Goal: Information Seeking & Learning: Learn about a topic

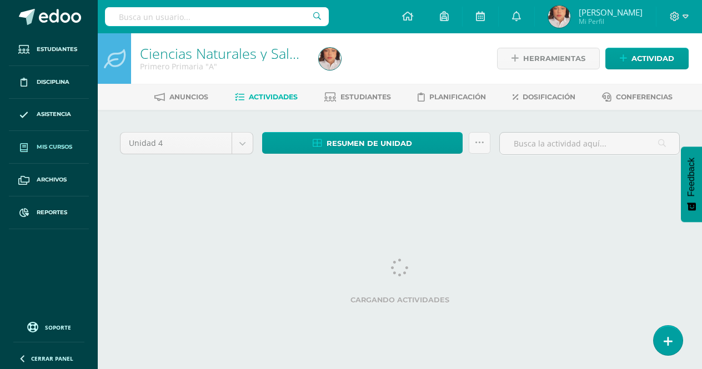
click at [54, 145] on span "Mis cursos" at bounding box center [55, 147] width 36 height 9
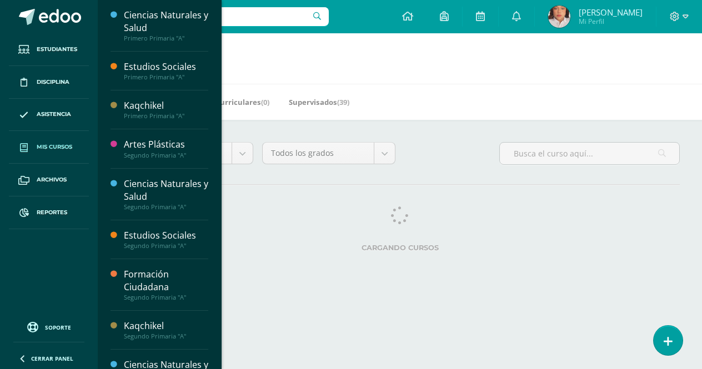
click at [81, 149] on link "Mis cursos" at bounding box center [49, 147] width 80 height 33
click at [55, 143] on span "Mis cursos" at bounding box center [55, 147] width 36 height 9
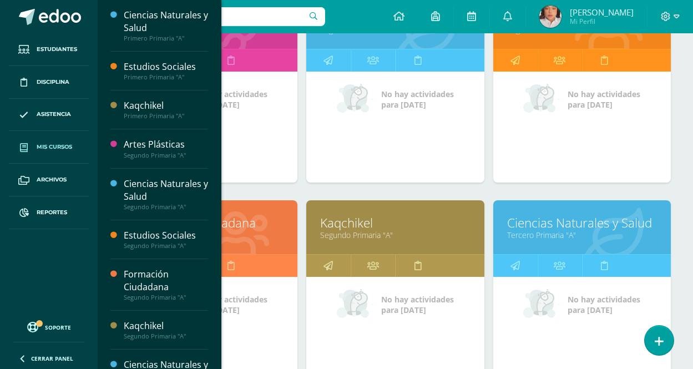
scroll to position [524, 0]
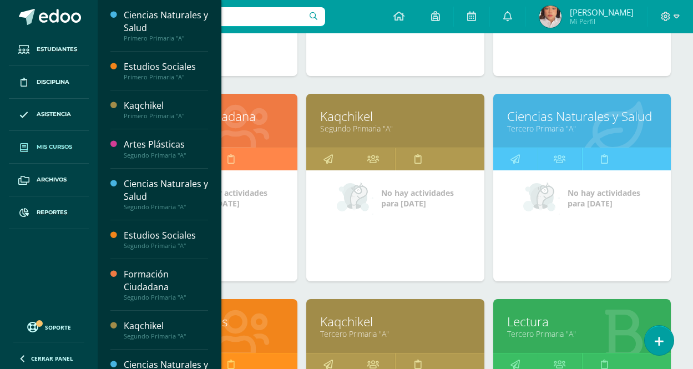
click at [348, 322] on link "Kaqchikel" at bounding box center [395, 321] width 150 height 17
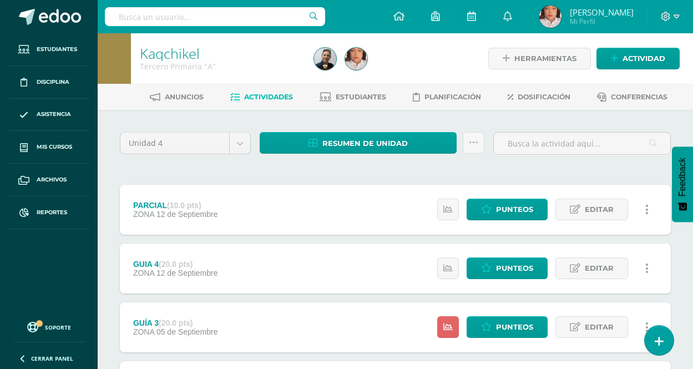
click at [338, 215] on div "PARCIAL (10.0 pts) ZONA 12 de Septiembre Estatus de Actividad: 18 Estudiantes s…" at bounding box center [395, 210] width 551 height 50
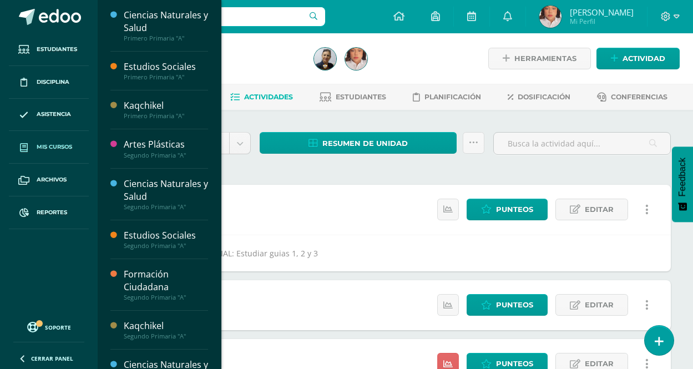
click at [39, 143] on span "Mis cursos" at bounding box center [55, 147] width 36 height 9
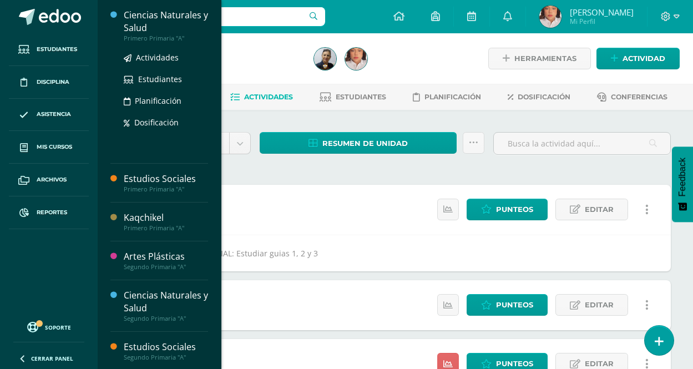
click at [157, 21] on div "Ciencias Naturales y Salud" at bounding box center [166, 22] width 84 height 26
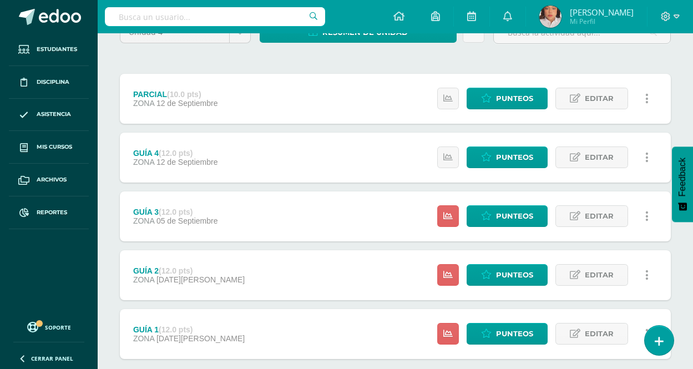
scroll to position [133, 0]
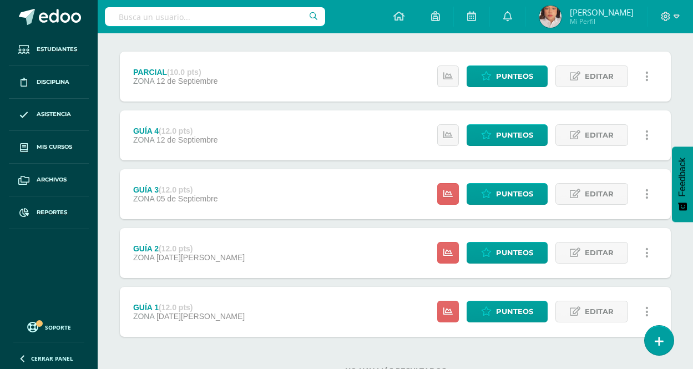
click at [194, 318] on span "[DATE][PERSON_NAME]" at bounding box center [201, 316] width 88 height 9
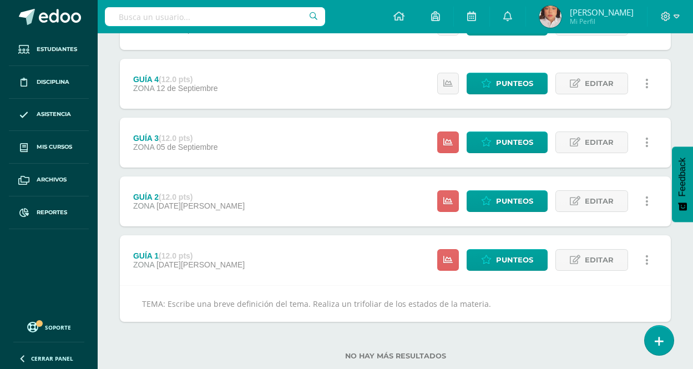
scroll to position [200, 0]
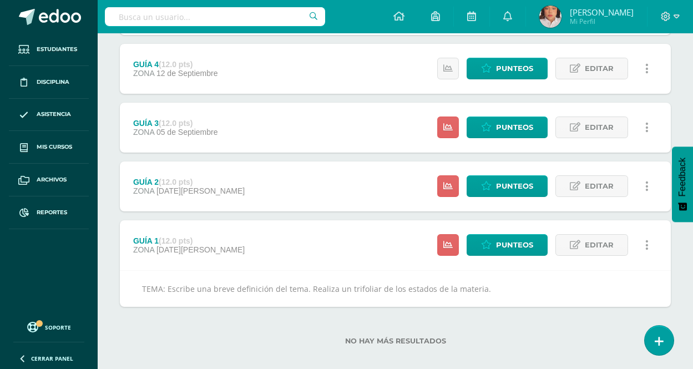
click at [239, 195] on div "GUÍA 2 (12.0 pts) ZONA 29 de Agosto Estatus de Actividad: 25 Estudiantes sin ca…" at bounding box center [395, 187] width 551 height 50
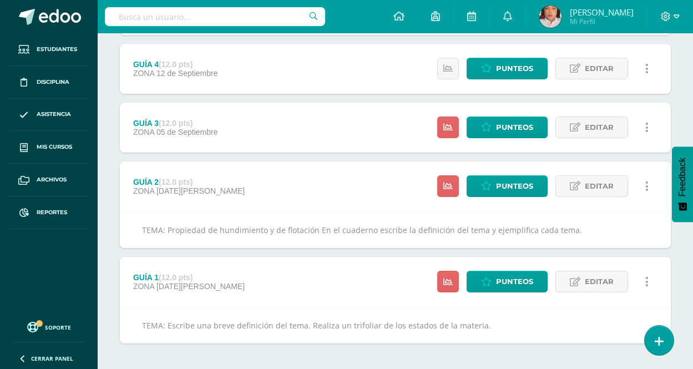
click at [223, 122] on div "GUÍA 3 (12.0 pts) ZONA 05 de Septiembre" at bounding box center [175, 128] width 111 height 50
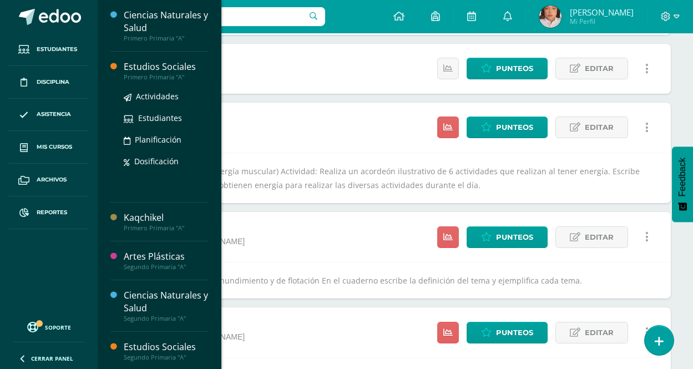
click at [164, 67] on div "Estudios Sociales" at bounding box center [166, 67] width 84 height 13
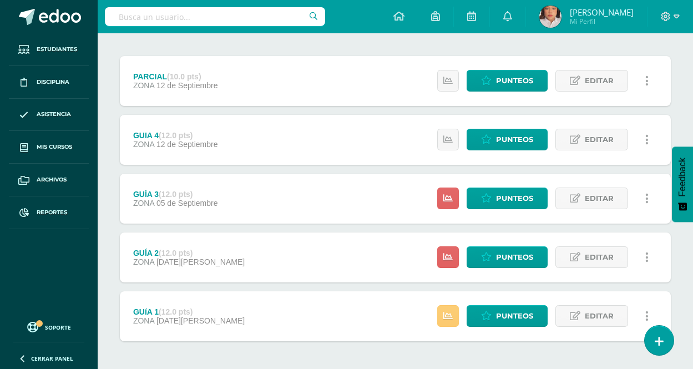
scroll to position [175, 0]
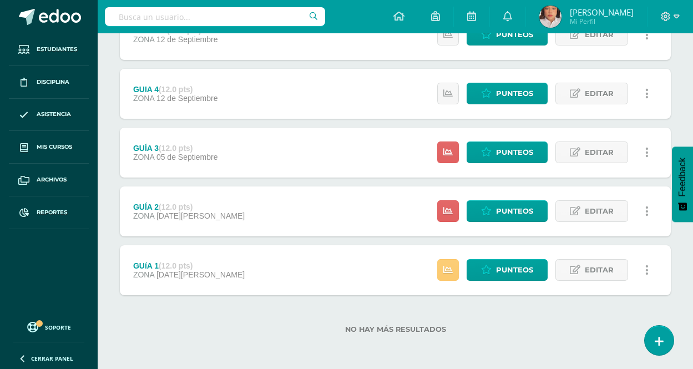
click at [237, 266] on div "GUíA 1 (12.0 pts) ZONA [DATE][PERSON_NAME] Estatus de Actividad: -1 Estudiantes…" at bounding box center [395, 270] width 551 height 50
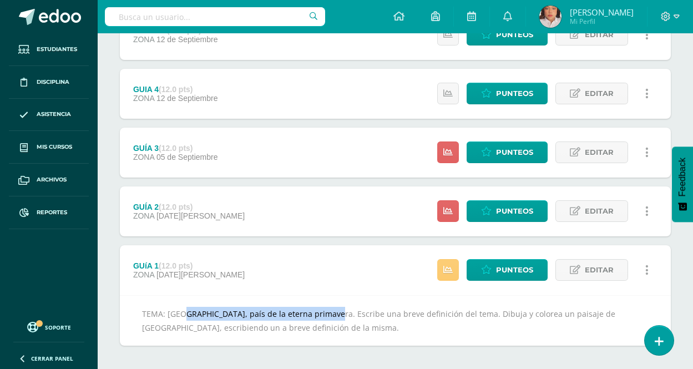
copy div "[GEOGRAPHIC_DATA], país de la eterna primavera."
drag, startPoint x: 311, startPoint y: 314, endPoint x: 371, endPoint y: 110, distance: 213.1
click at [211, 299] on div "TEMA: Guatemala, país de la eterna primavera. Escribe una breve definición del …" at bounding box center [395, 320] width 551 height 51
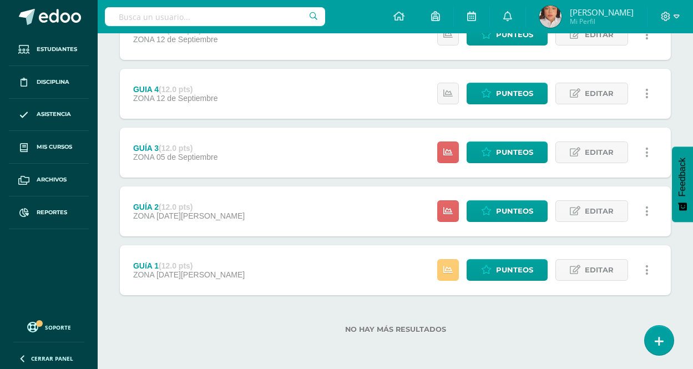
click at [175, 199] on div "GUÍA 2 (12.0 pts) ZONA 29 de Agosto" at bounding box center [189, 212] width 138 height 50
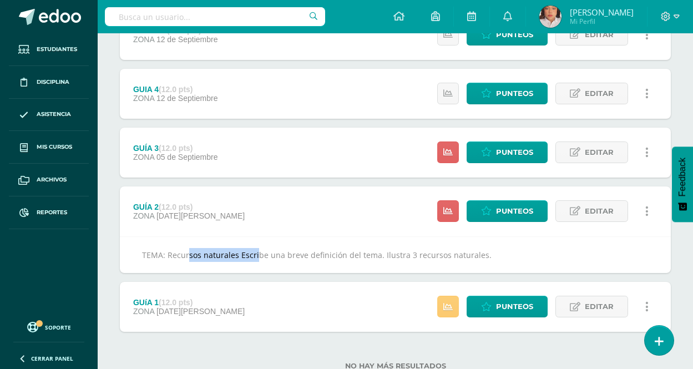
copy div "Recursos naturales"
drag, startPoint x: 167, startPoint y: 254, endPoint x: 239, endPoint y: 255, distance: 72.2
click at [239, 255] on div "TEMA: Recursos naturales Escribe una breve definición del tema. Ilustra 3 recur…" at bounding box center [395, 254] width 551 height 37
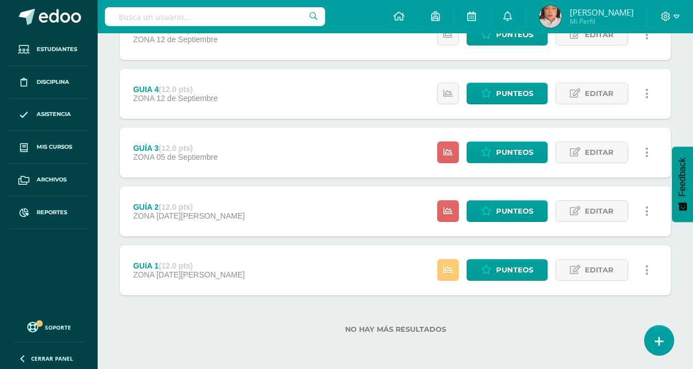
click at [187, 276] on span "22 de Agosto" at bounding box center [201, 274] width 88 height 9
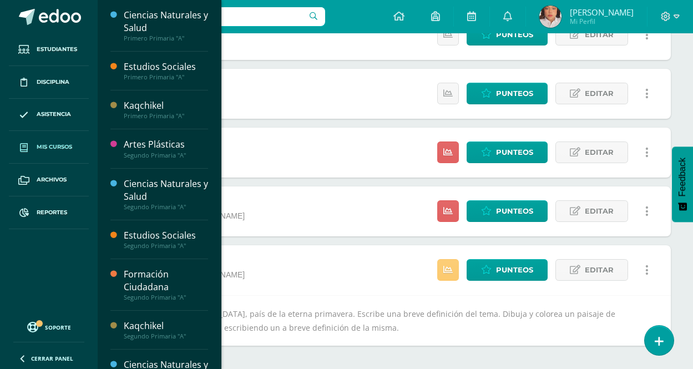
click at [51, 149] on span "Mis cursos" at bounding box center [55, 147] width 36 height 9
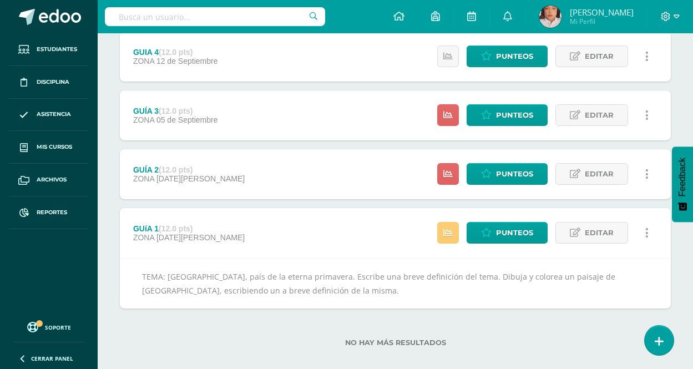
scroll to position [225, 0]
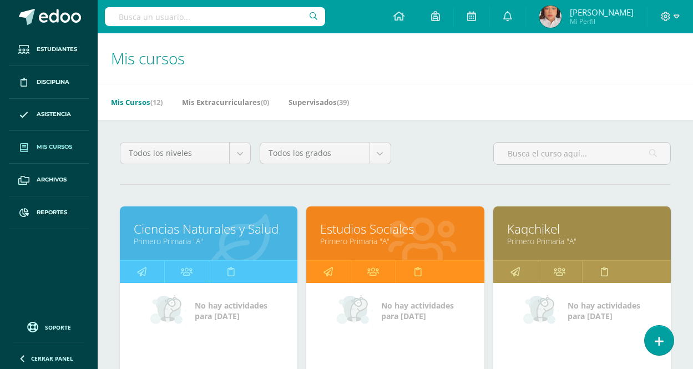
drag, startPoint x: 479, startPoint y: 198, endPoint x: 530, endPoint y: 204, distance: 50.8
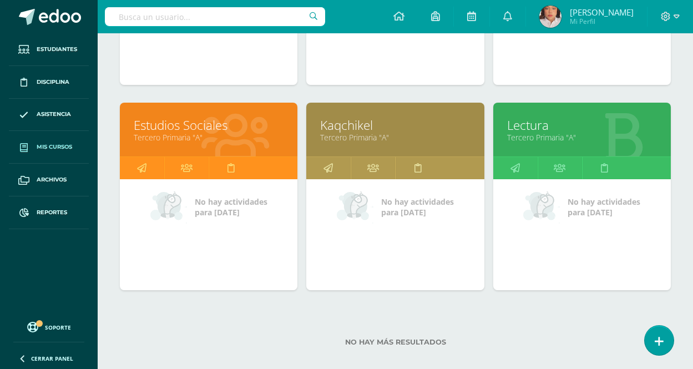
scroll to position [733, 0]
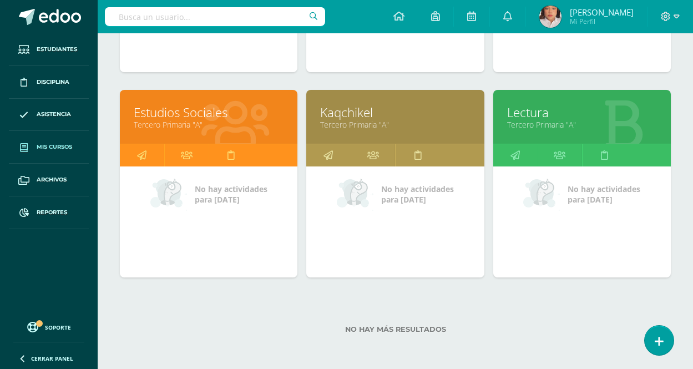
click at [179, 109] on link "Estudios Sociales" at bounding box center [209, 112] width 150 height 17
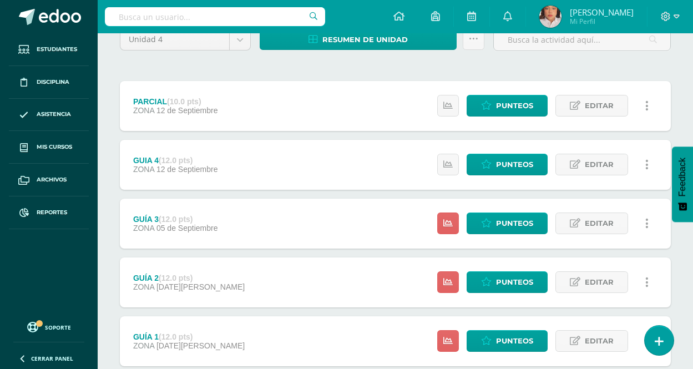
scroll to position [175, 0]
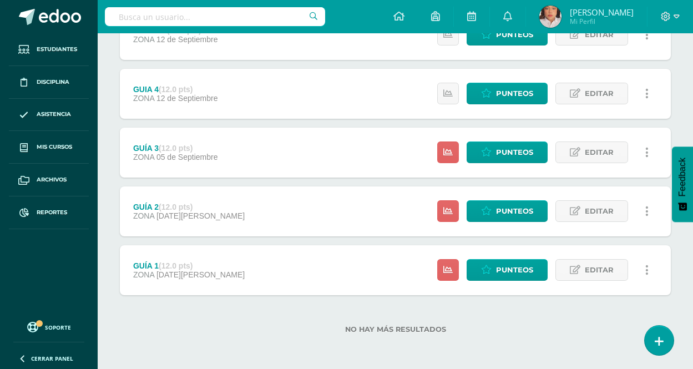
click at [264, 277] on div "GUÍA 1 (12.0 pts) ZONA 22 de Agosto Estatus de Actividad: 18 Estudiantes sin ca…" at bounding box center [395, 270] width 551 height 50
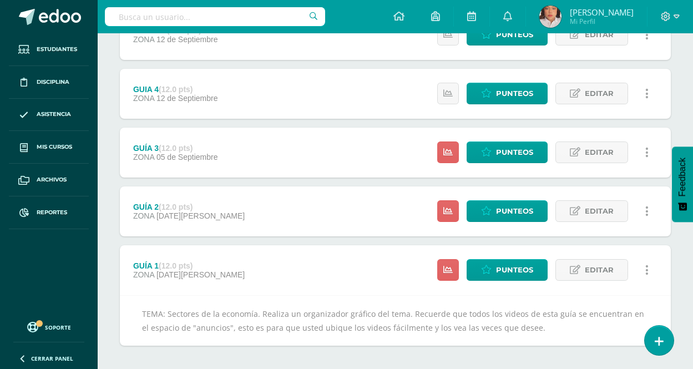
click at [250, 221] on div "GUÍA 2 (12.0 pts) ZONA 29 de Agosto Estatus de Actividad: 18 Estudiantes sin ca…" at bounding box center [395, 212] width 551 height 50
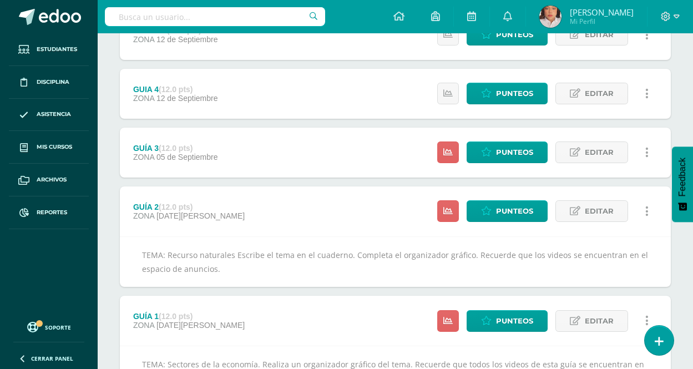
click at [229, 158] on div "GUÍA 3 (12.0 pts) ZONA 05 de Septiembre" at bounding box center [175, 153] width 111 height 50
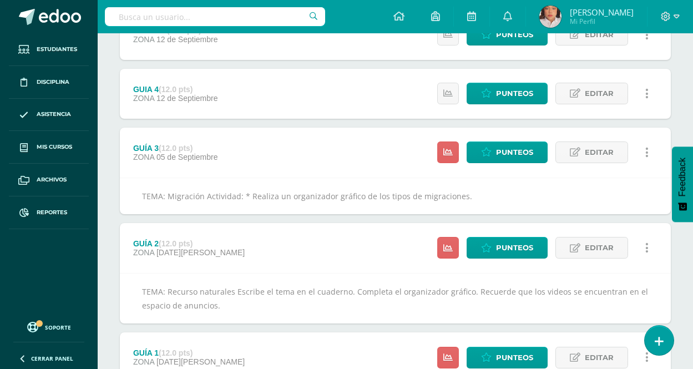
scroll to position [0, 0]
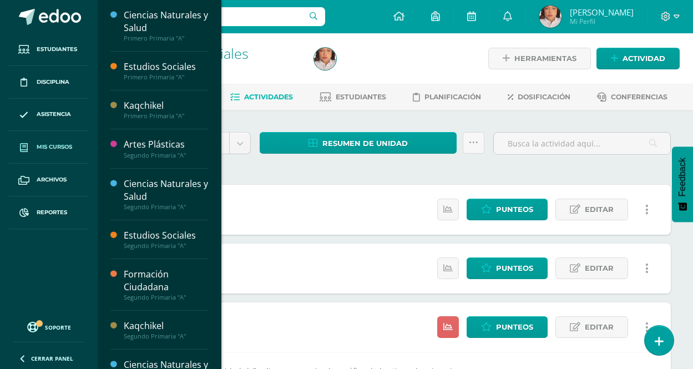
click at [58, 144] on span "Mis cursos" at bounding box center [55, 147] width 36 height 9
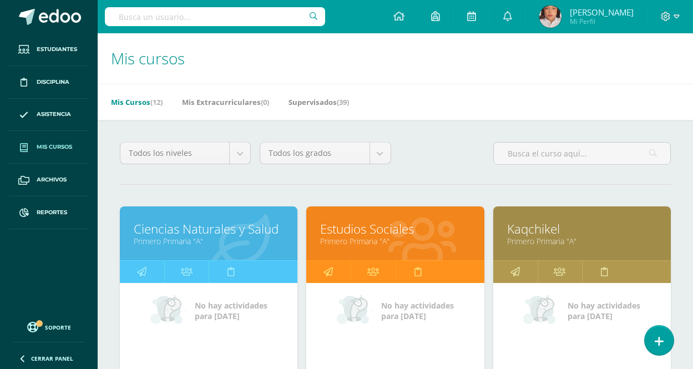
click at [41, 146] on span "Mis cursos" at bounding box center [55, 147] width 36 height 9
click at [236, 228] on link "Ciencias Naturales y Salud" at bounding box center [209, 228] width 150 height 17
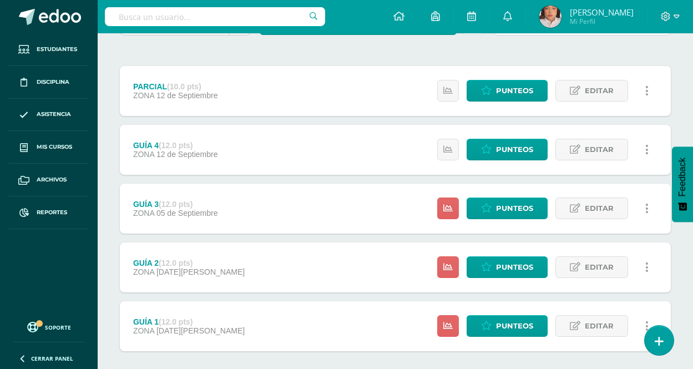
scroll to position [175, 0]
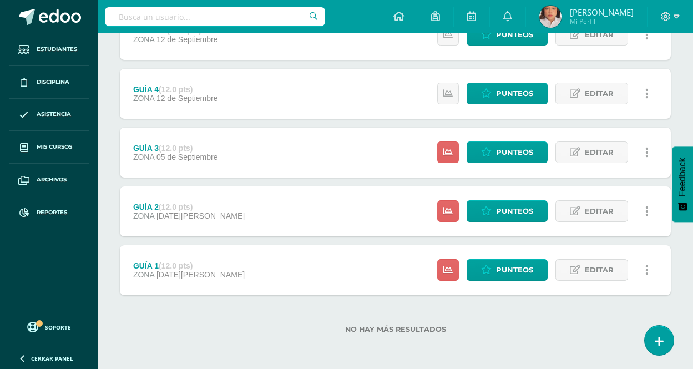
click at [182, 261] on strong "(12.0 pts)" at bounding box center [176, 265] width 34 height 9
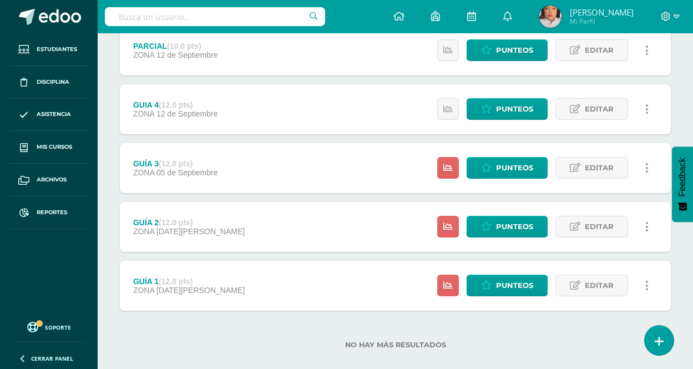
scroll to position [175, 0]
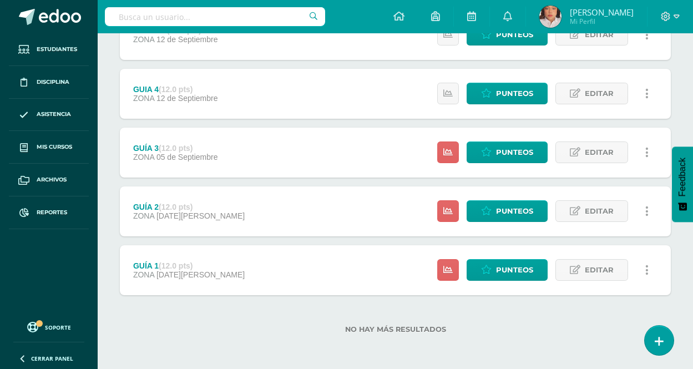
click at [319, 274] on div "GUÍA 1 (12.0 pts) ZONA 22 de Agosto Estatus de Actividad: 18 Estudiantes sin ca…" at bounding box center [395, 270] width 551 height 50
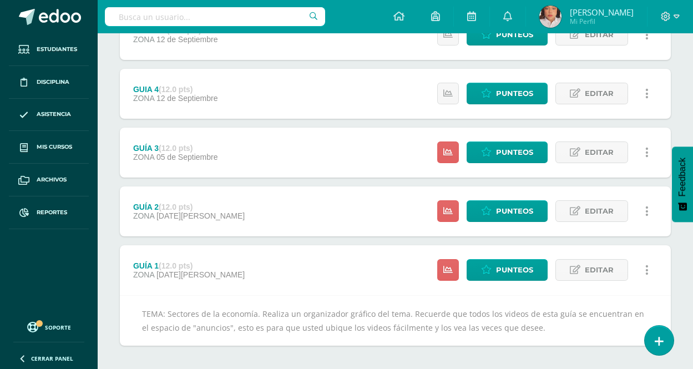
click at [236, 212] on div "GUÍA 2 (12.0 pts) ZONA 29 de Agosto Estatus de Actividad: 18 Estudiantes sin ca…" at bounding box center [395, 212] width 551 height 50
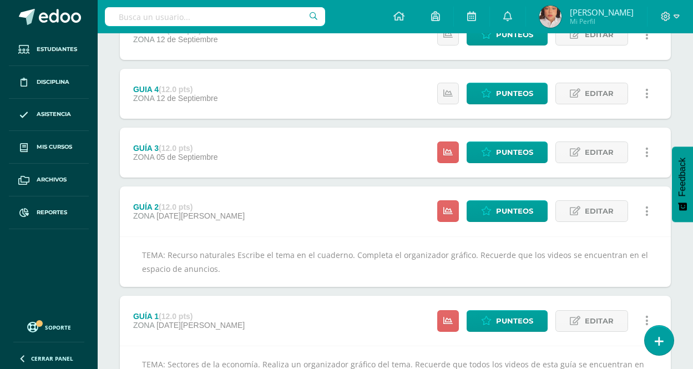
click at [260, 148] on div "GUÍA 3 (12.0 pts) ZONA 05 de Septiembre Estatus de Actividad: 18 Estudiantes si…" at bounding box center [395, 153] width 551 height 50
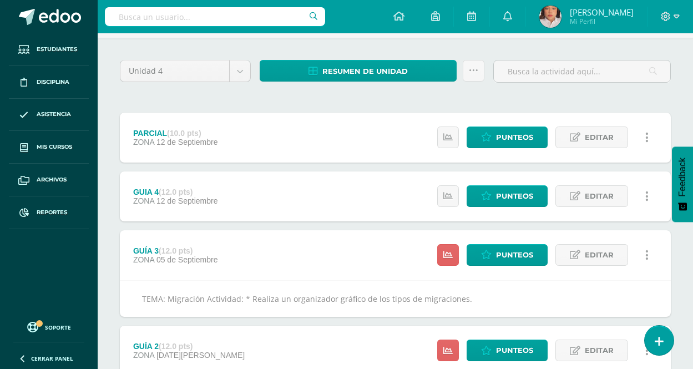
scroll to position [0, 0]
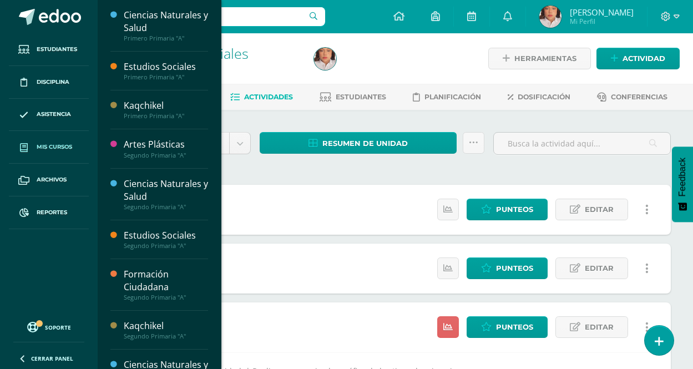
click at [53, 142] on link "Mis cursos" at bounding box center [49, 147] width 80 height 33
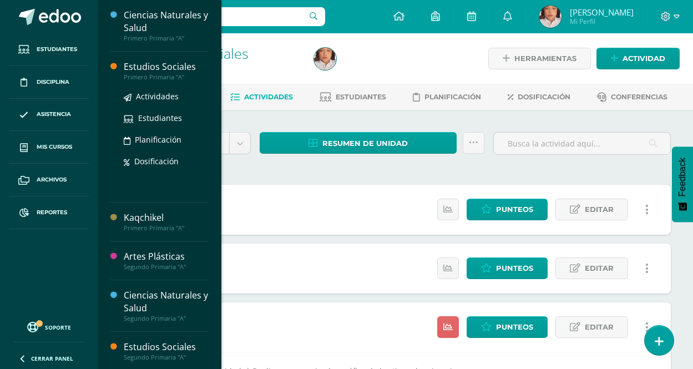
click at [155, 65] on div "Estudios Sociales" at bounding box center [166, 67] width 84 height 13
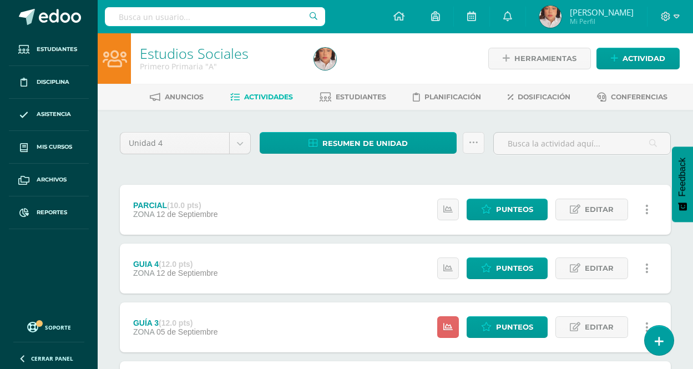
scroll to position [175, 0]
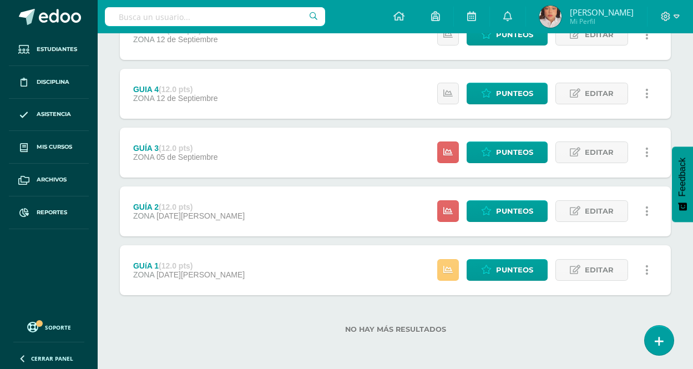
click at [311, 258] on div "GUíA 1 (12.0 pts) ZONA [DATE][PERSON_NAME] Estatus de Actividad: -1 Estudiantes…" at bounding box center [395, 270] width 551 height 50
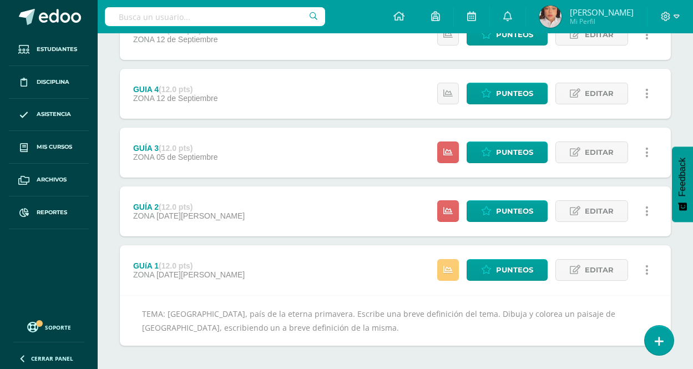
click at [274, 210] on div "GUÍA 2 (12.0 pts) ZONA [DATE][PERSON_NAME] Estatus de Actividad: 25 Estudiantes…" at bounding box center [395, 212] width 551 height 50
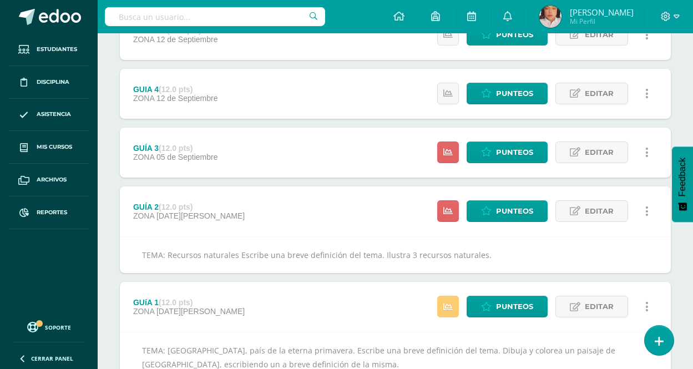
click at [291, 157] on div "GUÍA 3 (12.0 pts) ZONA 05 de Septiembre Estatus de Actividad: 25 Estudiantes si…" at bounding box center [395, 153] width 551 height 50
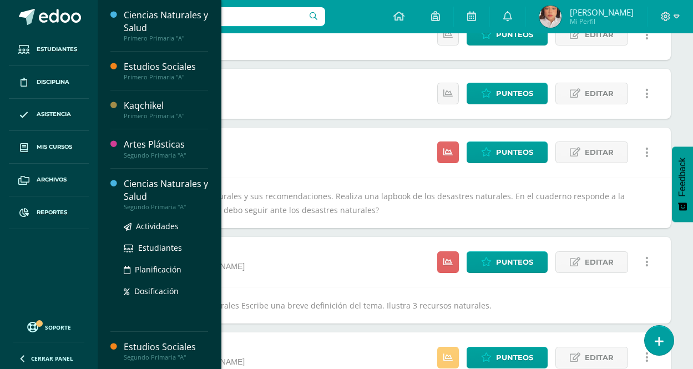
click at [146, 187] on div "Ciencias Naturales y Salud" at bounding box center [166, 191] width 84 height 26
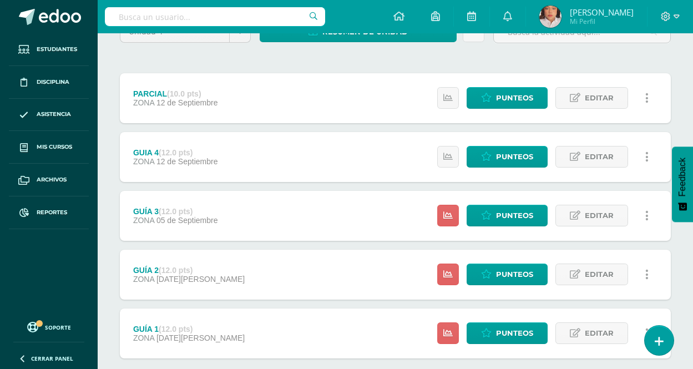
scroll to position [175, 0]
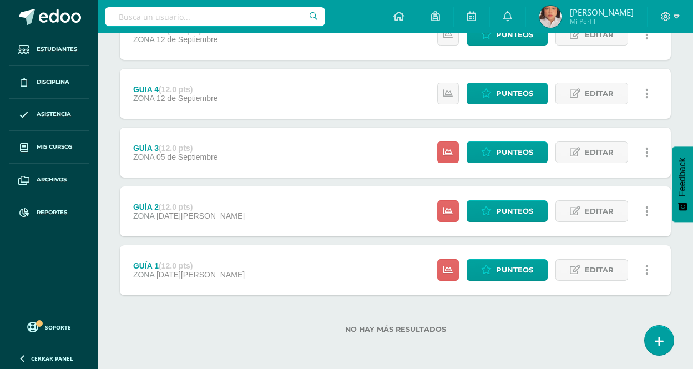
click at [368, 293] on div "GUÍA 1 (12.0 pts) ZONA [DATE][PERSON_NAME] Estatus de Actividad: 25 Estudiantes…" at bounding box center [395, 270] width 551 height 50
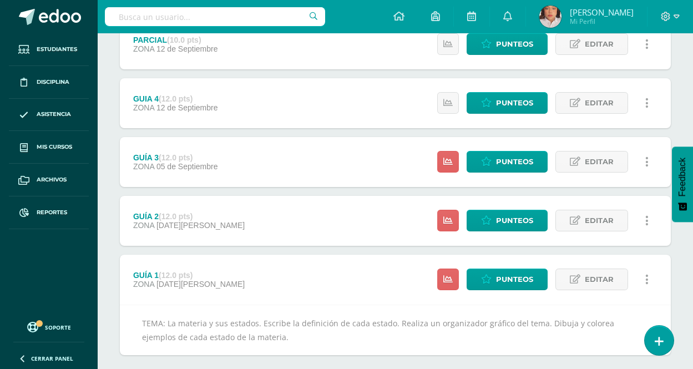
scroll to position [225, 0]
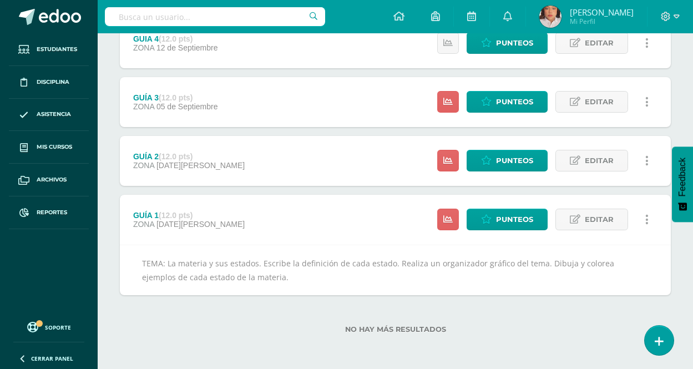
click at [239, 170] on div "GUÍA 2 (12.0 pts) ZONA 27 de Agosto Estatus de Actividad: 25 Estudiantes sin ca…" at bounding box center [395, 161] width 551 height 50
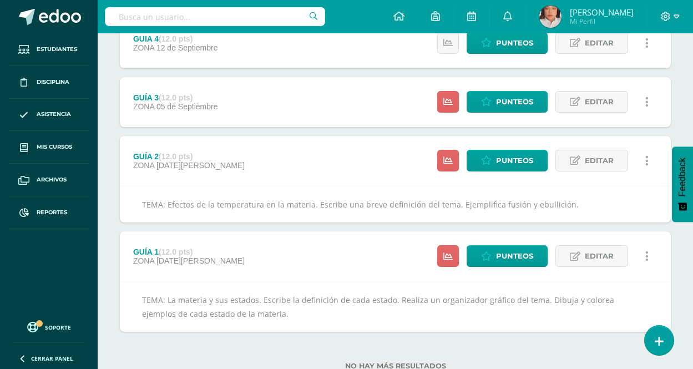
click at [234, 107] on div "GUÍA 3 (12.0 pts) ZONA 05 de Septiembre Estatus de Actividad: 25 Estudiantes si…" at bounding box center [395, 102] width 551 height 50
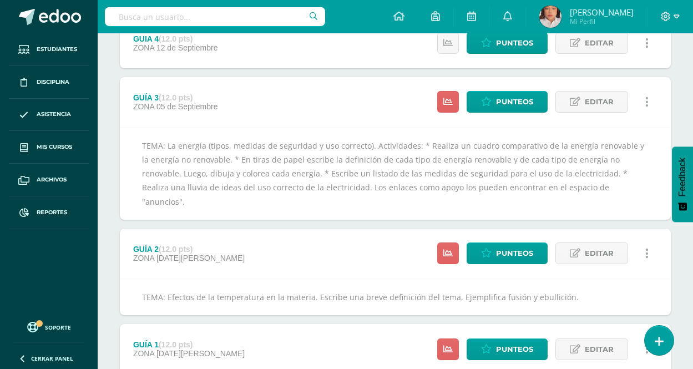
click at [365, 147] on div "TEMA: La energía (tipos, medidas de seguridad y uso correcto). Actividades: * R…" at bounding box center [395, 173] width 551 height 93
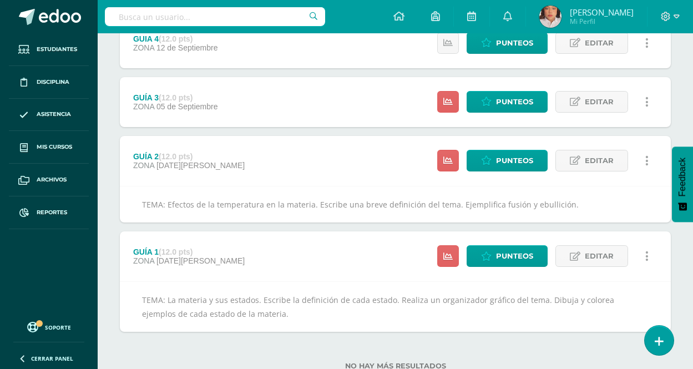
click at [370, 143] on div "GUÍA 2 (12.0 pts) ZONA 27 de Agosto Estatus de Actividad: 25 Estudiantes sin ca…" at bounding box center [395, 161] width 551 height 50
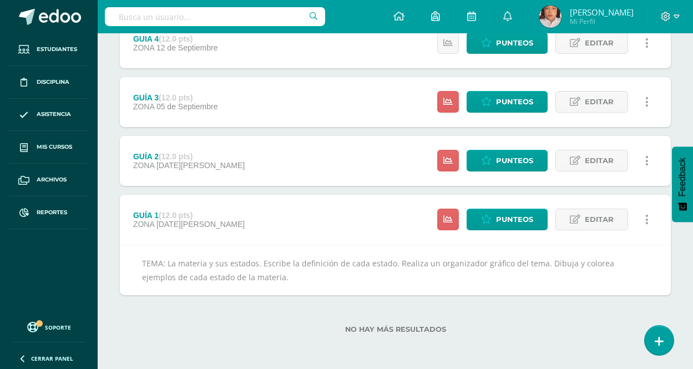
click at [359, 117] on div "GUÍA 3 (12.0 pts) ZONA 05 de Septiembre Estatus de Actividad: 25 Estudiantes si…" at bounding box center [395, 102] width 551 height 50
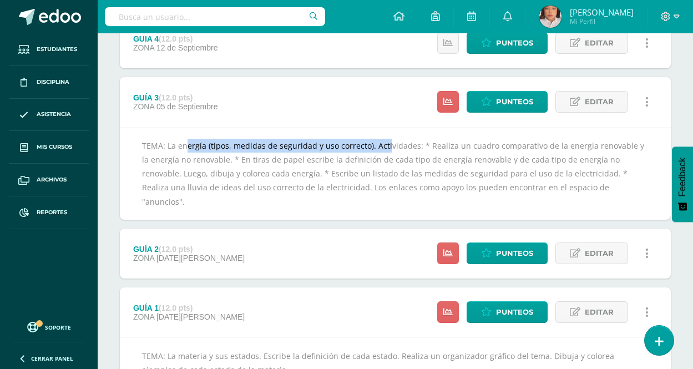
copy div "La energía (tipos, medidas de seguridad y uso correcto)."
drag, startPoint x: 369, startPoint y: 148, endPoint x: 170, endPoint y: 145, distance: 198.8
click at [168, 142] on div "TEMA: La energía (tipos, medidas de seguridad y uso correcto). Actividades: * R…" at bounding box center [395, 173] width 551 height 93
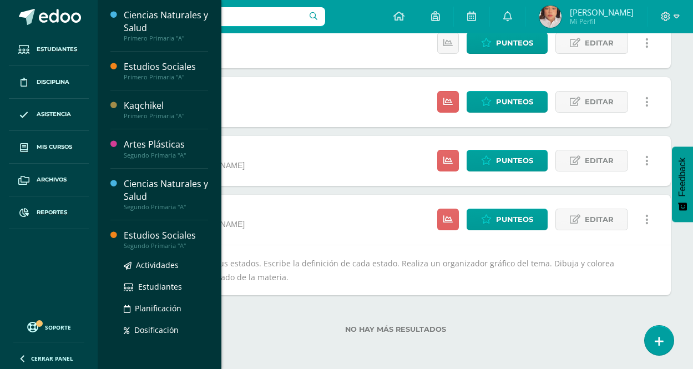
click at [182, 236] on div "Estudios Sociales" at bounding box center [166, 235] width 84 height 13
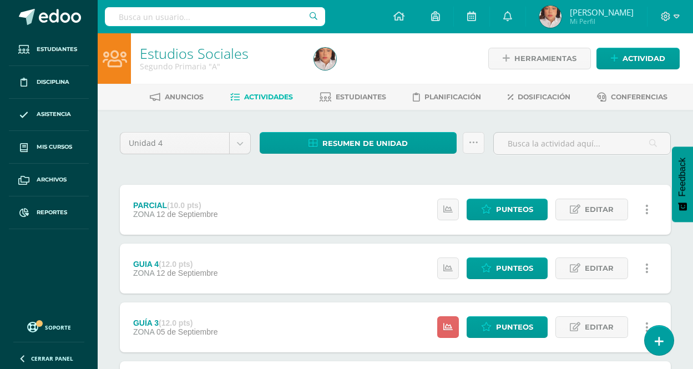
scroll to position [175, 0]
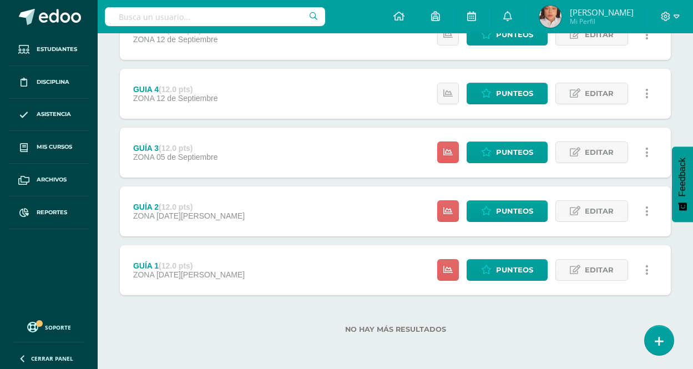
click at [258, 255] on div "GUÍA 1 (12.0 pts) ZONA [DATE][PERSON_NAME] Estatus de Actividad: 25 Estudiantes…" at bounding box center [395, 270] width 551 height 50
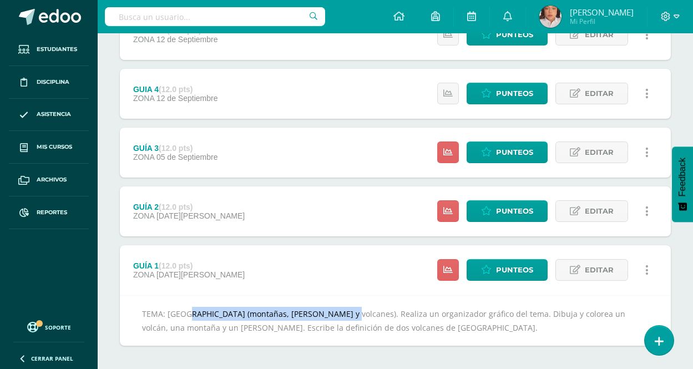
copy div "[GEOGRAPHIC_DATA] (montañas, [PERSON_NAME] y volcanes)."
drag, startPoint x: 167, startPoint y: 313, endPoint x: 315, endPoint y: 307, distance: 148.9
click at [315, 307] on div "TEMA: [GEOGRAPHIC_DATA] (montañas, [PERSON_NAME] y volcanes). Realiza un organi…" at bounding box center [395, 320] width 551 height 51
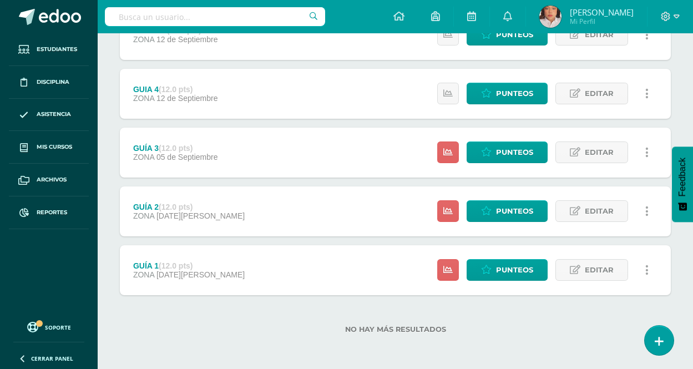
click at [222, 201] on div "GUÍA 2 (12.0 pts) ZONA [DATE][PERSON_NAME] Estatus de Actividad: 25 Estudiantes…" at bounding box center [395, 212] width 551 height 50
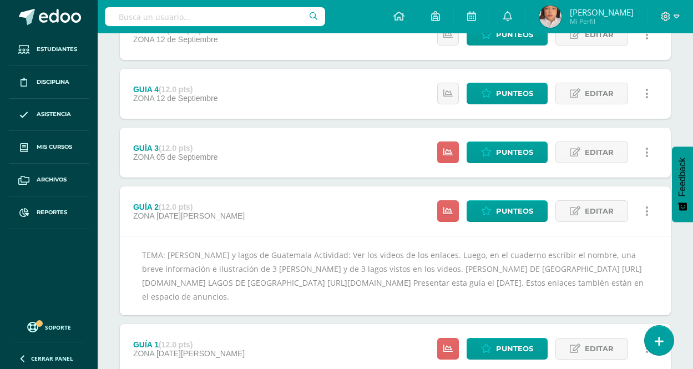
click at [218, 142] on div "GUÍA 3 (12.0 pts) ZONA [DATE][GEOGRAPHIC_DATA]" at bounding box center [175, 153] width 111 height 50
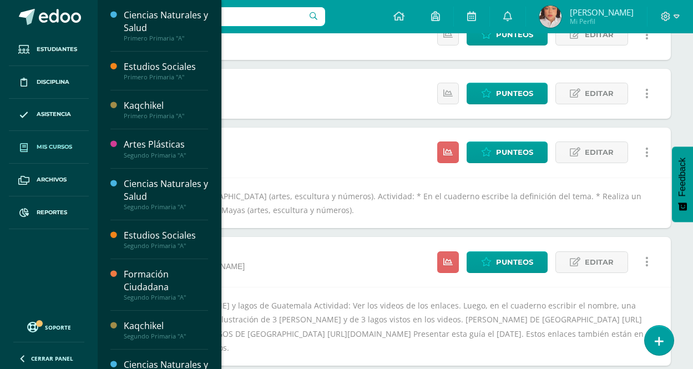
click at [52, 145] on span "Mis cursos" at bounding box center [55, 147] width 36 height 9
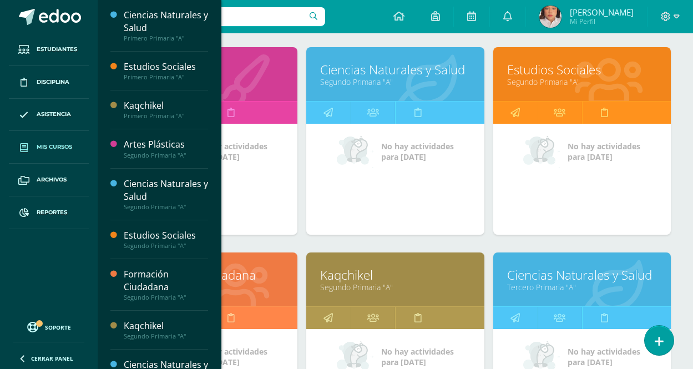
scroll to position [524, 0]
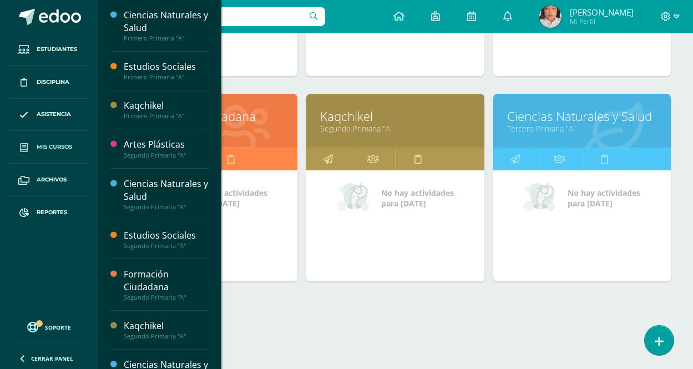
click at [575, 121] on link "Ciencias Naturales y Salud" at bounding box center [582, 116] width 150 height 17
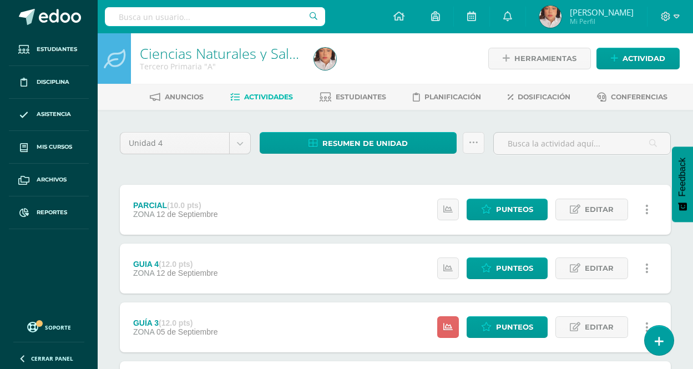
scroll to position [175, 0]
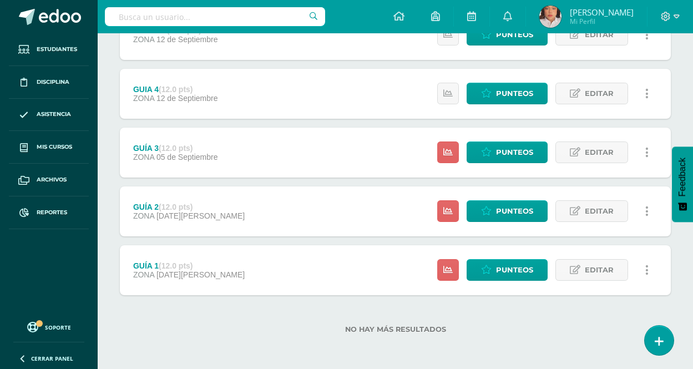
drag, startPoint x: 255, startPoint y: 315, endPoint x: 278, endPoint y: 274, distance: 46.7
click at [256, 309] on div "No hay más resultados" at bounding box center [395, 321] width 551 height 52
click at [278, 274] on div "GUÍA 1 (12.0 pts) ZONA [DATE][PERSON_NAME] Estatus de Actividad: 18 Estudiantes…" at bounding box center [395, 270] width 551 height 50
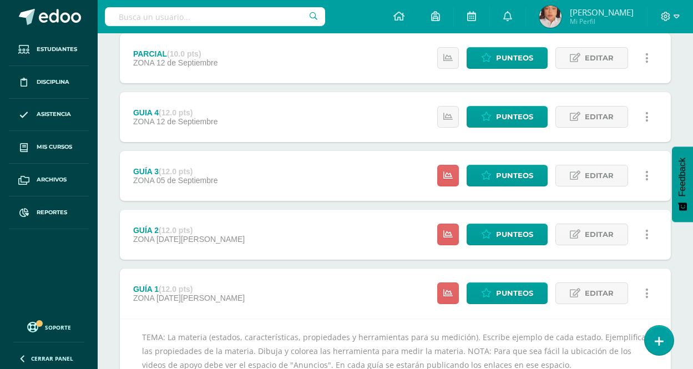
scroll to position [239, 0]
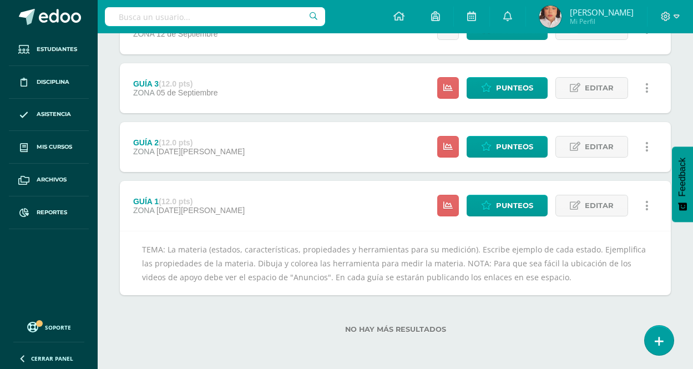
click at [164, 250] on div "TEMA: La materia (estados, características, propiedades y herramientas para su …" at bounding box center [395, 263] width 551 height 65
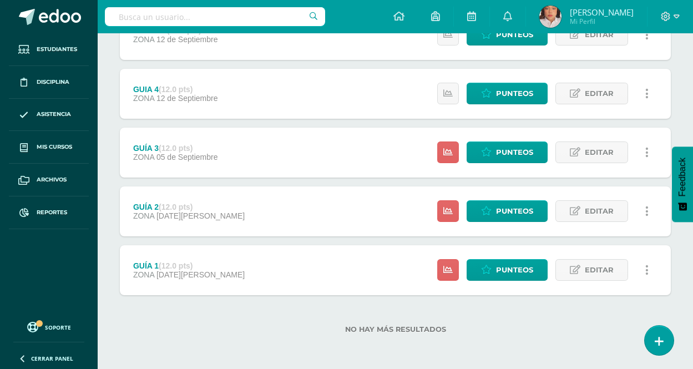
click at [206, 235] on div "GUÍA 2 (12.0 pts) ZONA [DATE][PERSON_NAME]" at bounding box center [189, 212] width 138 height 50
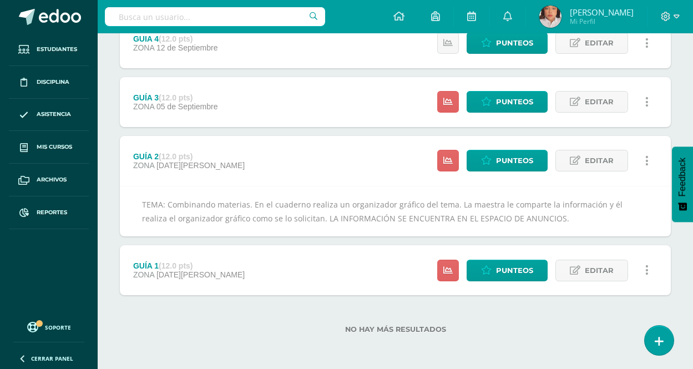
click at [202, 251] on div "GUÍA 1 (12.0 pts) ZONA [DATE][PERSON_NAME]" at bounding box center [189, 270] width 138 height 50
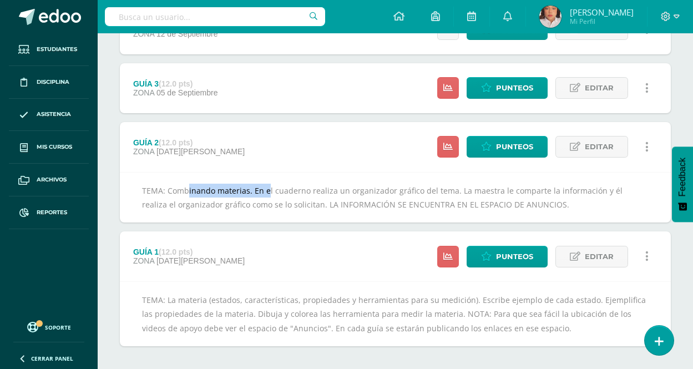
copy div "Combinando materias."
drag, startPoint x: 165, startPoint y: 189, endPoint x: 249, endPoint y: 191, distance: 83.8
click at [249, 191] on div "TEMA: Combinando materias. En el cuaderno realiza un organizador gráfico del te…" at bounding box center [395, 197] width 551 height 51
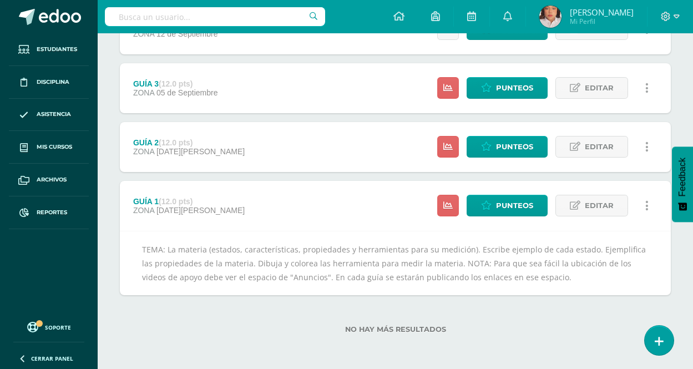
click at [264, 85] on div "GUÍA 3 (12.0 pts) ZONA [DATE][GEOGRAPHIC_DATA] Estatus de Actividad: 18 Estudia…" at bounding box center [395, 88] width 551 height 50
